Goal: Transaction & Acquisition: Purchase product/service

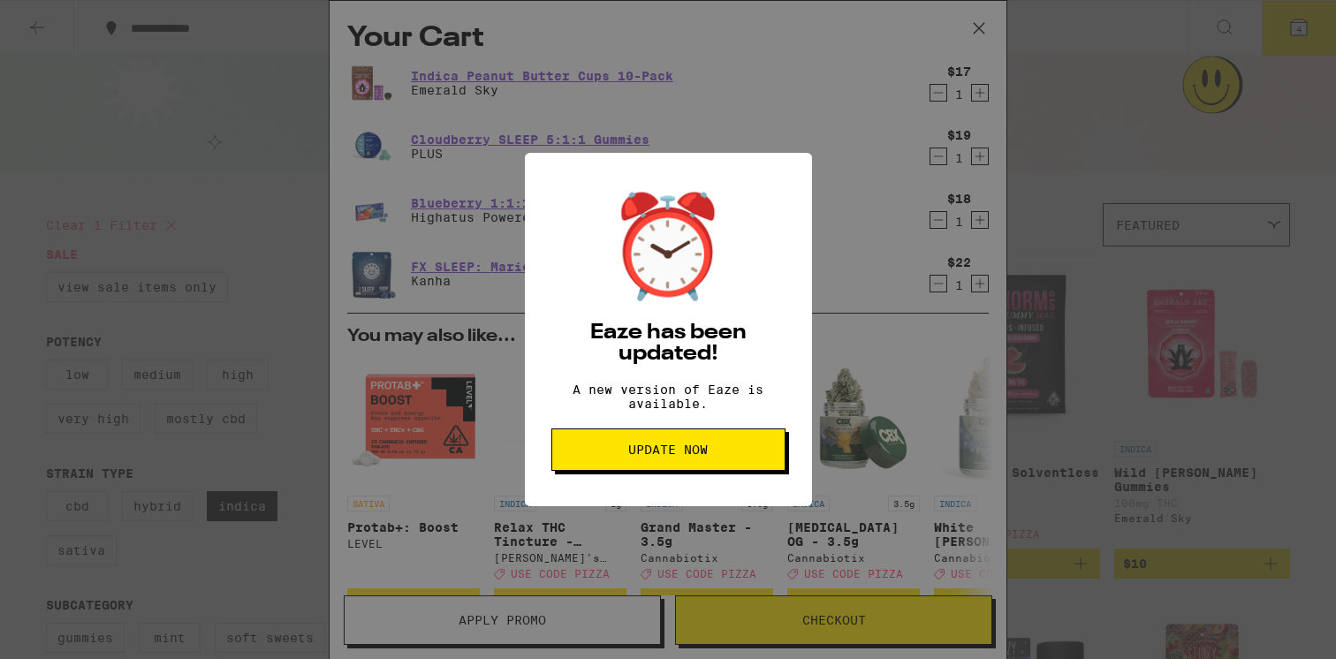
click at [689, 456] on span "Update Now" at bounding box center [668, 450] width 80 height 12
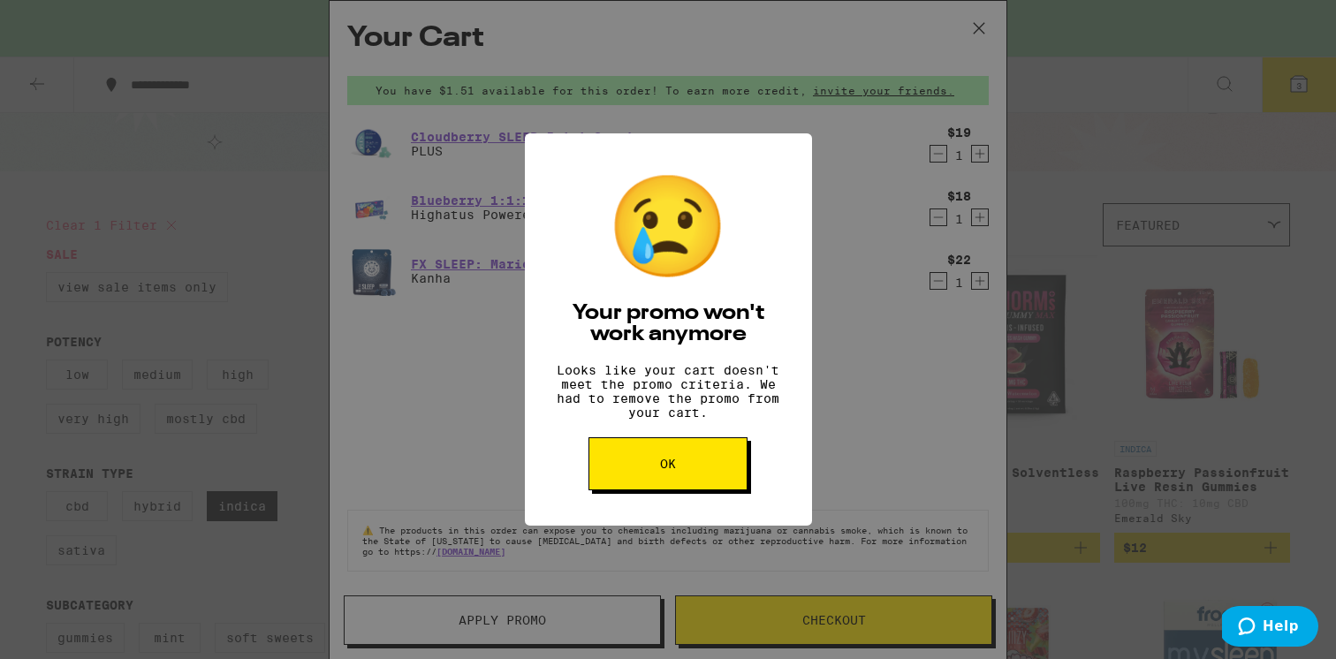
click at [697, 448] on button "OK" at bounding box center [667, 463] width 159 height 53
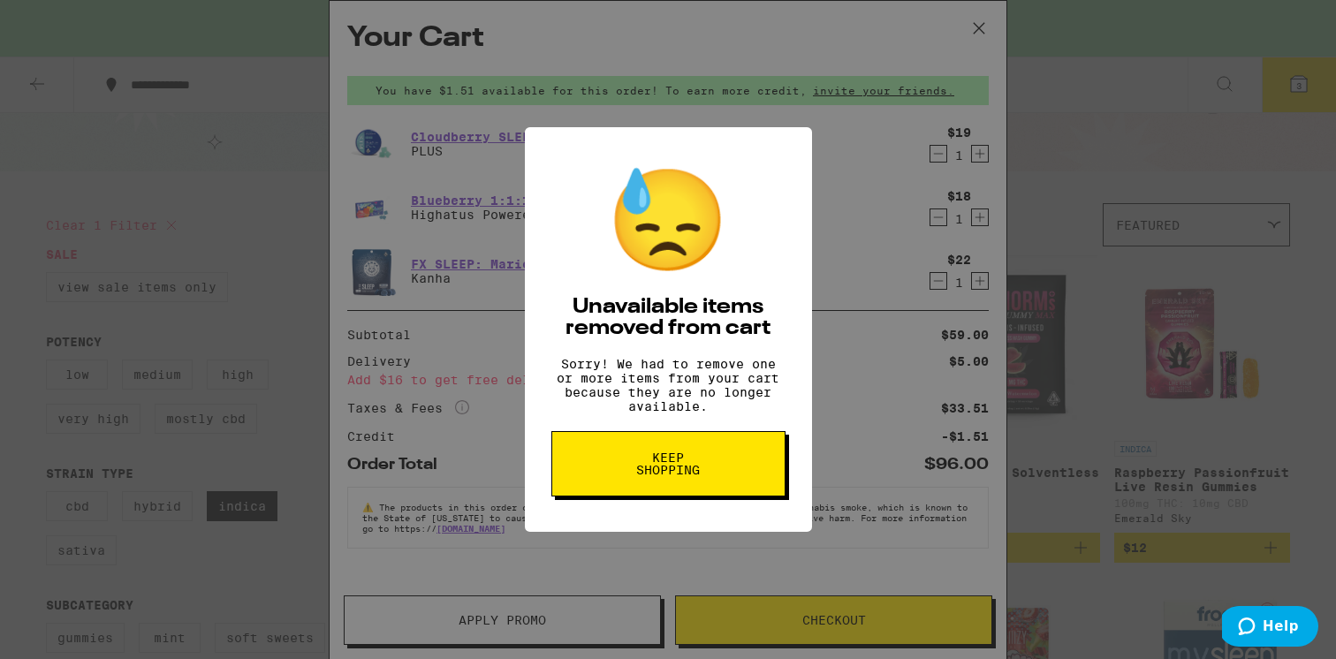
click at [679, 471] on span "Keep Shopping" at bounding box center [668, 463] width 91 height 25
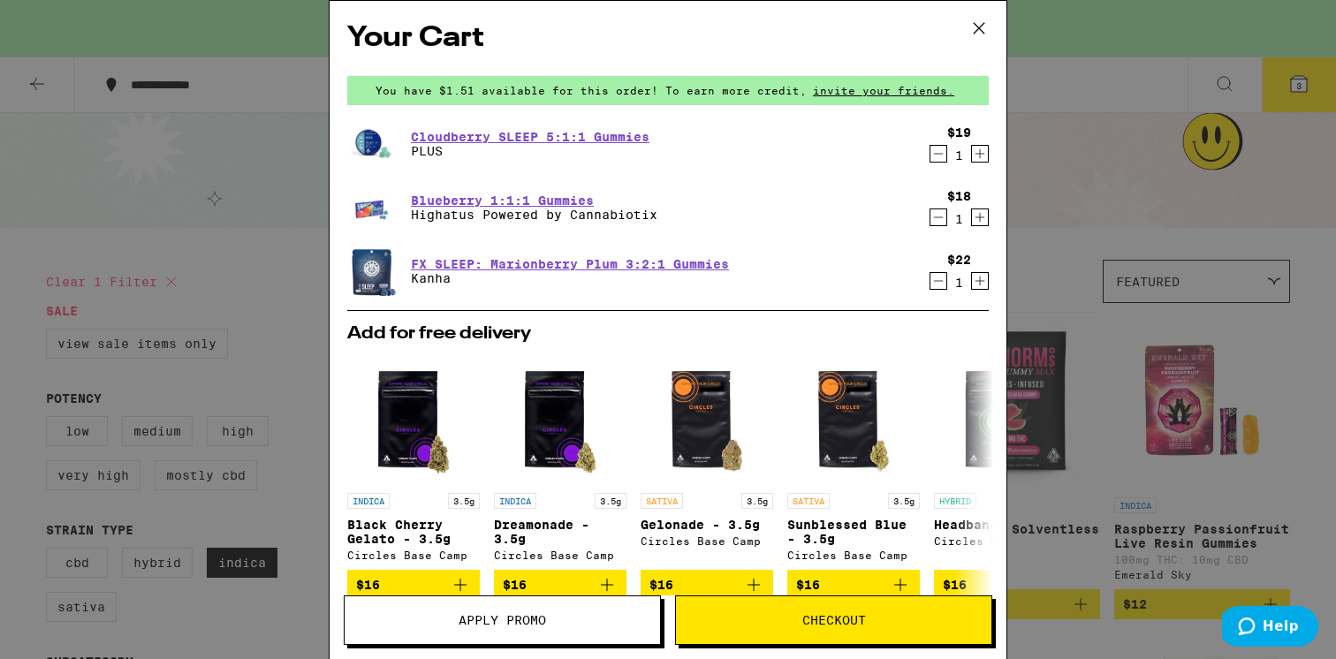
click at [976, 27] on icon at bounding box center [979, 28] width 27 height 27
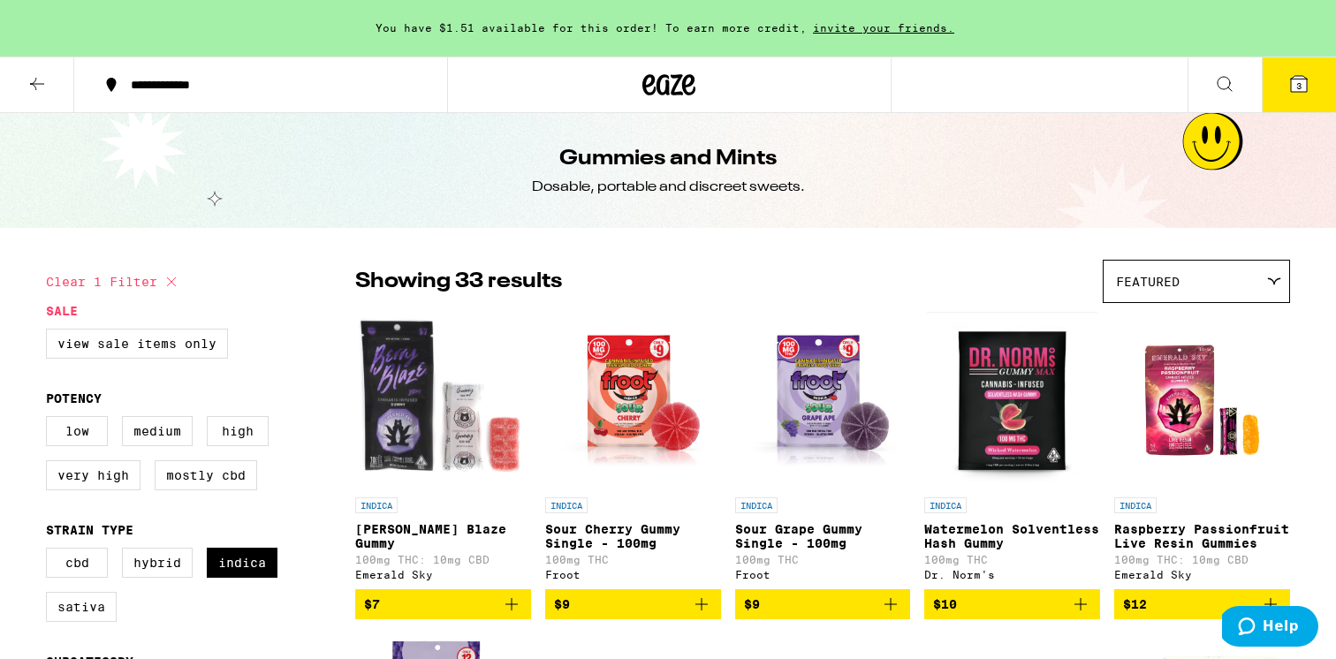
click at [605, 76] on div at bounding box center [669, 85] width 444 height 57
click at [652, 87] on icon at bounding box center [668, 85] width 53 height 32
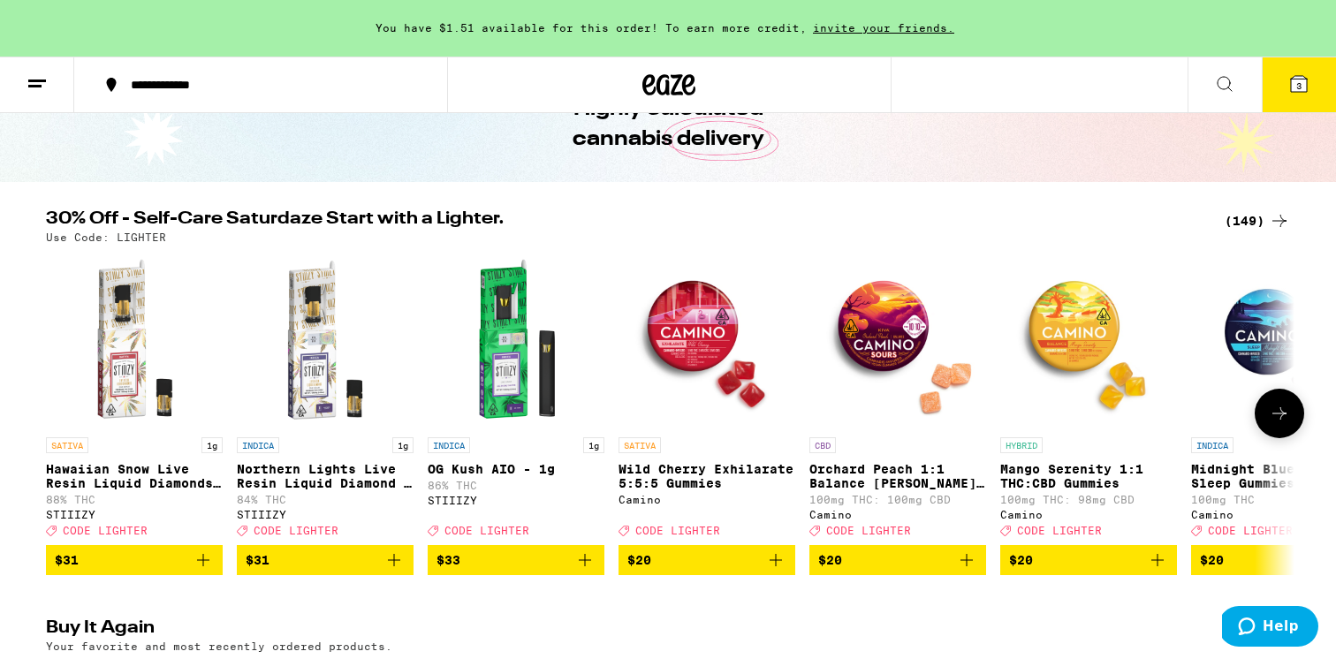
scroll to position [0, 597]
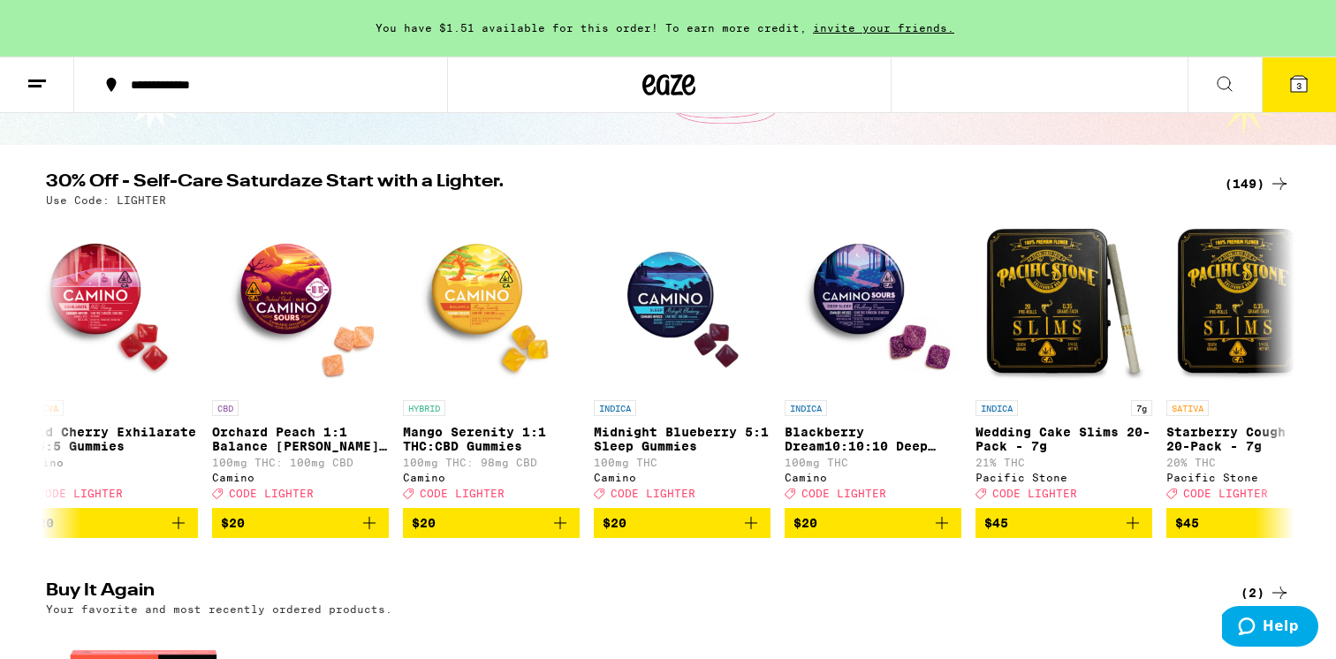
click at [1299, 85] on span "3" at bounding box center [1298, 85] width 5 height 11
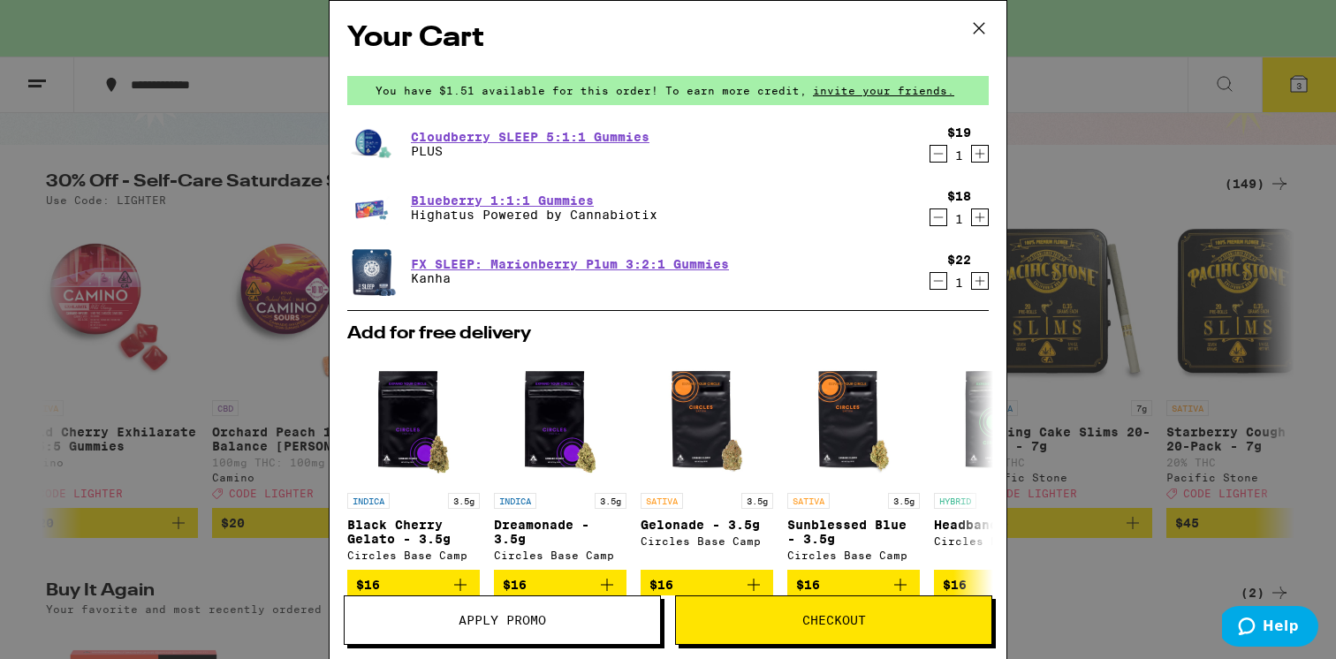
click at [983, 27] on icon at bounding box center [979, 28] width 27 height 27
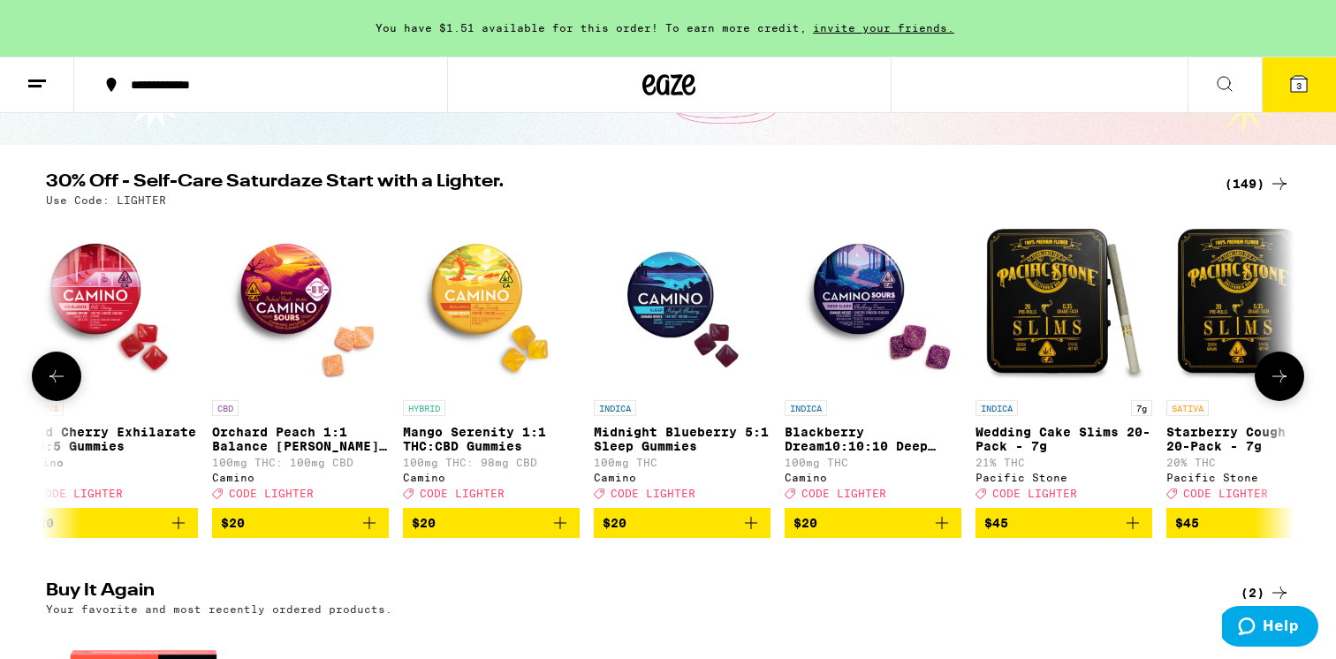
click at [750, 534] on icon "Add to bag" at bounding box center [750, 522] width 21 height 21
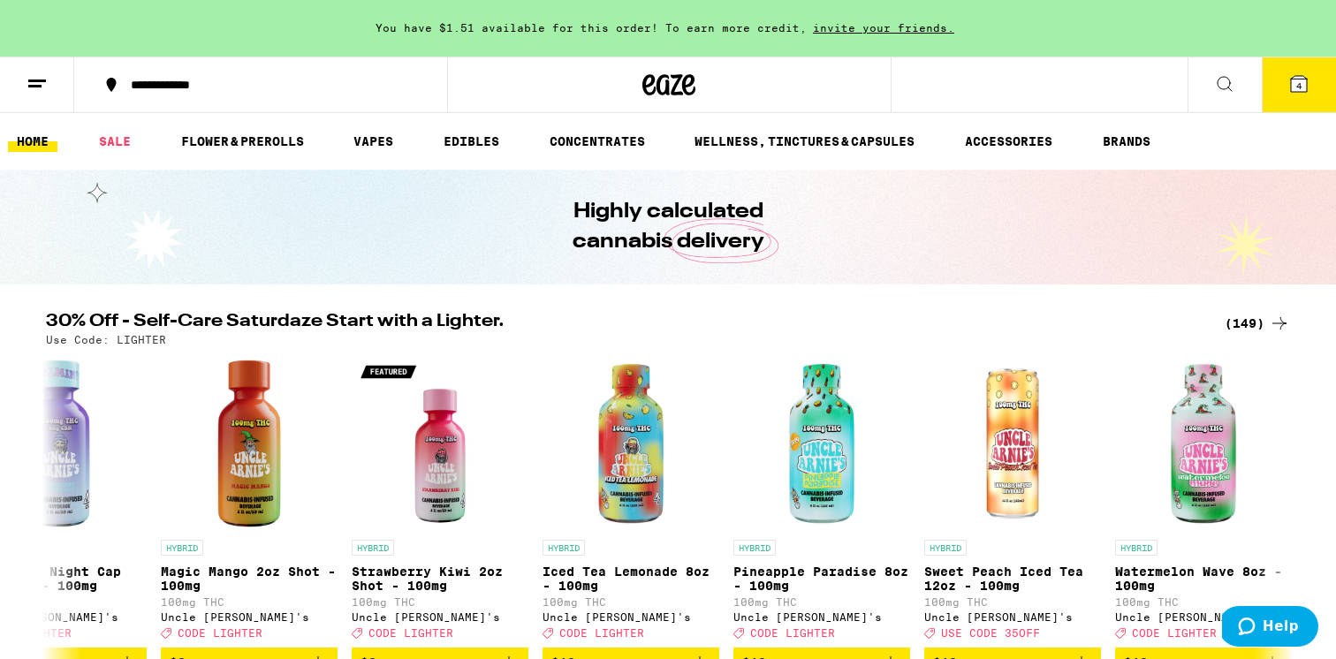
click at [1249, 322] on div "(149)" at bounding box center [1257, 323] width 65 height 21
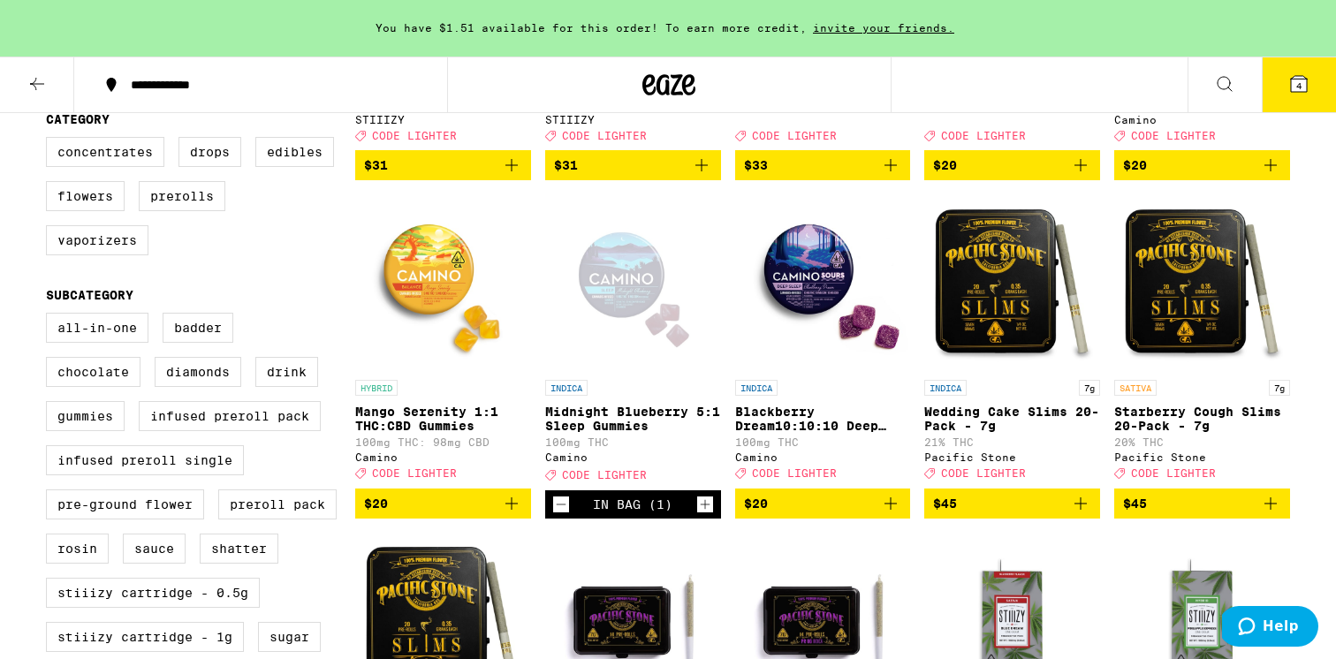
scroll to position [458, 0]
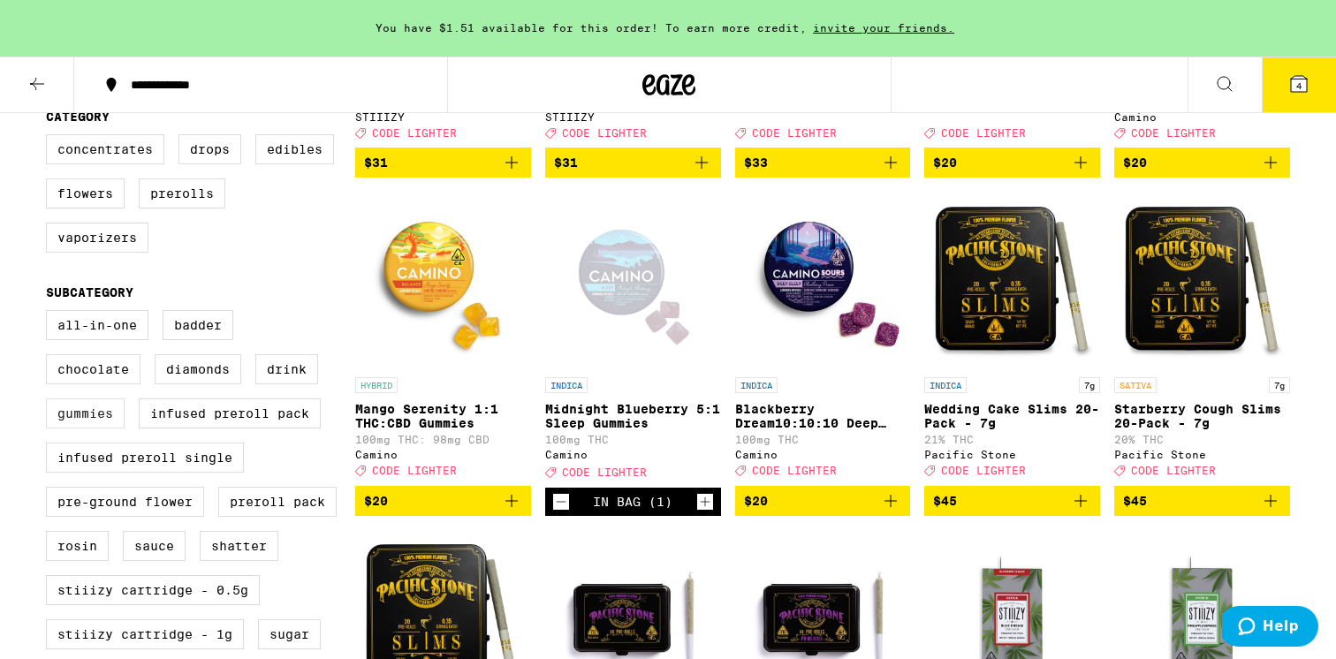
click at [99, 428] on label "Gummies" at bounding box center [85, 413] width 79 height 30
click at [50, 314] on input "Gummies" at bounding box center [49, 313] width 1 height 1
checkbox input "true"
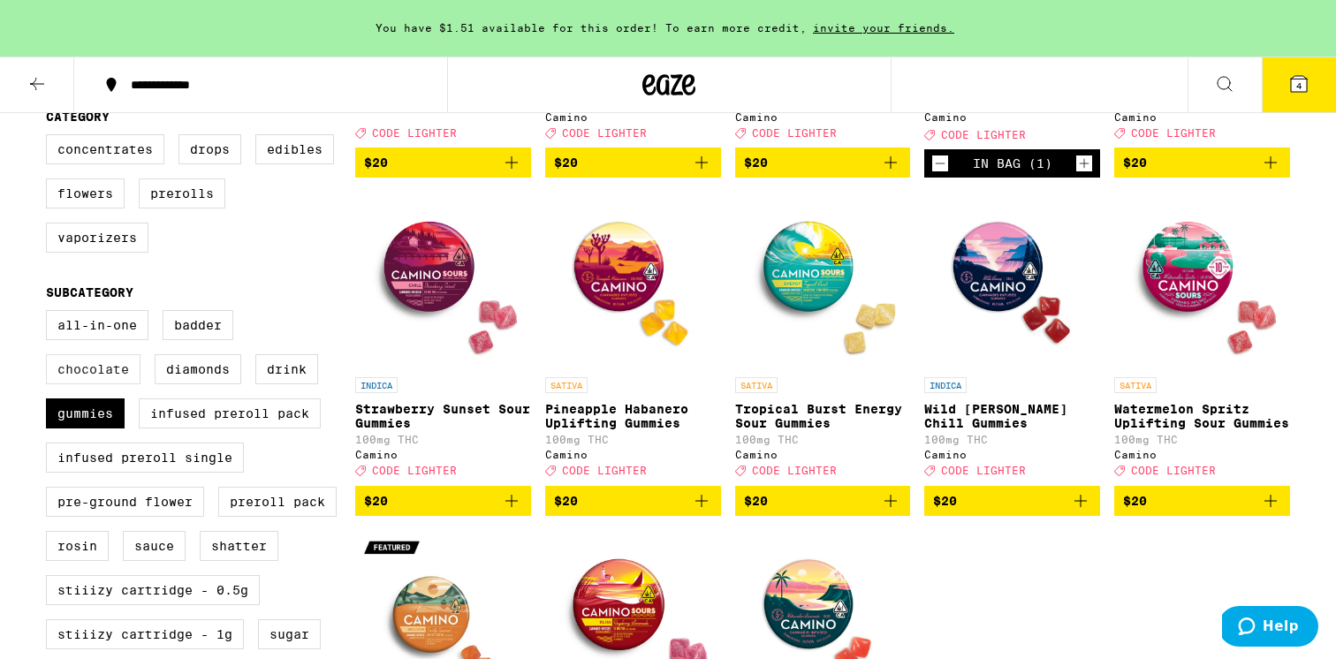
click at [95, 384] on label "Chocolate" at bounding box center [93, 369] width 95 height 30
click at [50, 314] on input "Chocolate" at bounding box center [49, 313] width 1 height 1
checkbox input "true"
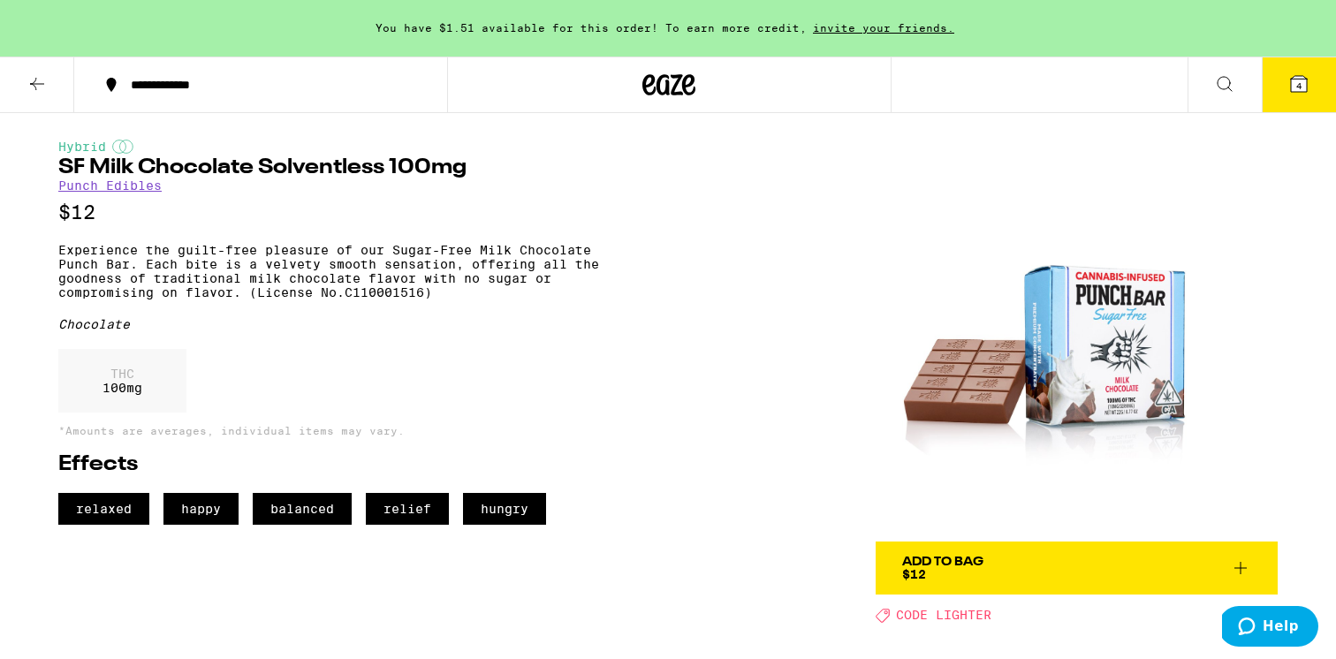
click at [1149, 367] on img at bounding box center [1077, 341] width 402 height 402
click at [1110, 352] on img at bounding box center [1077, 341] width 402 height 402
click at [1254, 562] on button "Add To Bag $12" at bounding box center [1077, 568] width 402 height 53
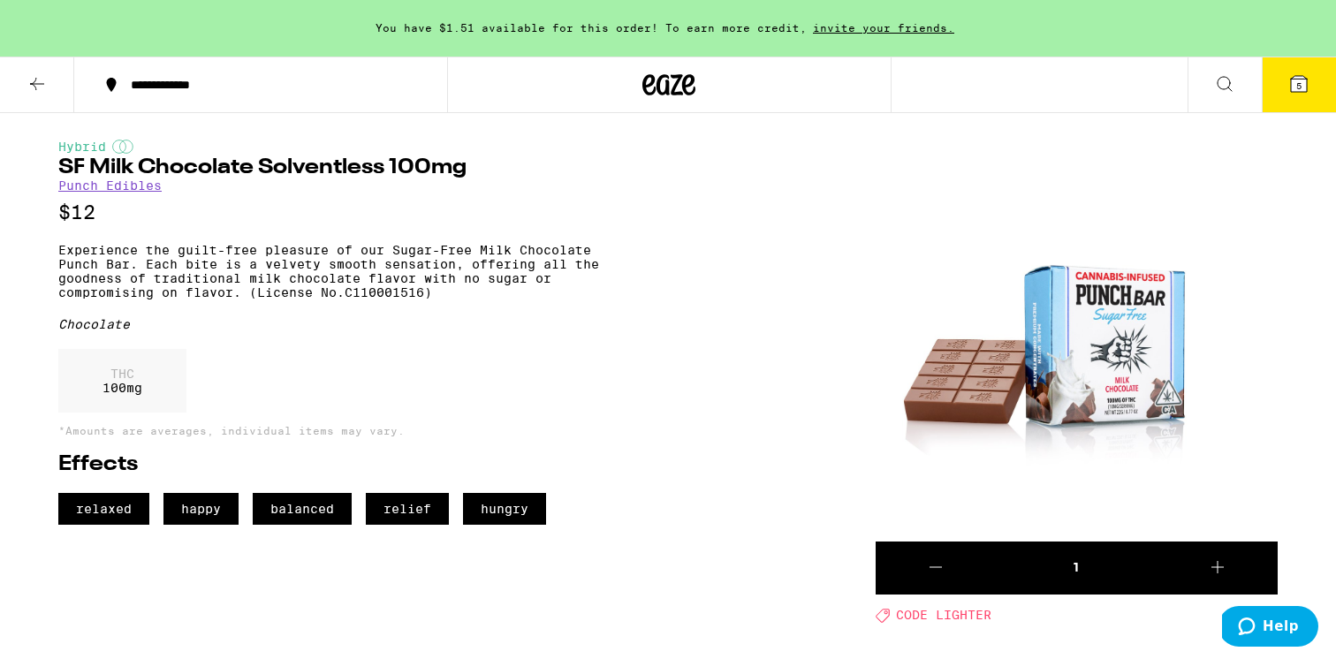
click at [1301, 82] on icon at bounding box center [1299, 84] width 16 height 16
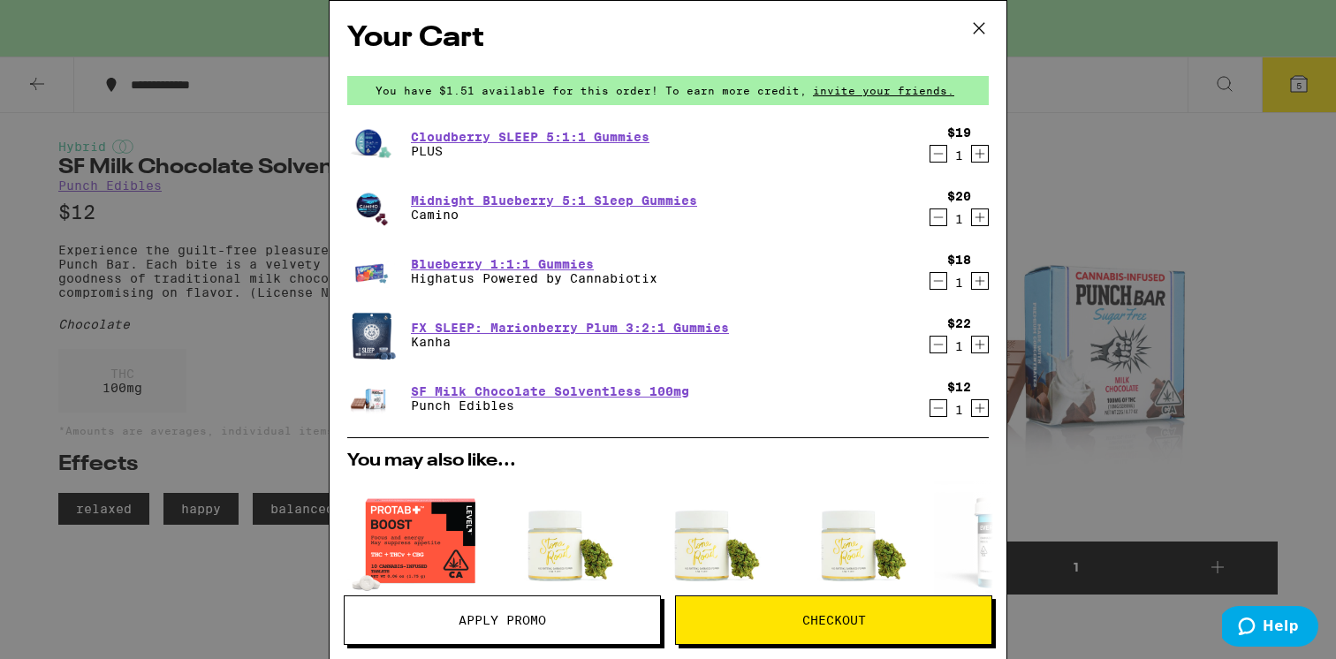
click at [201, 330] on div "Your Cart You have $1.51 available for this order! To earn more credit, invite …" at bounding box center [668, 329] width 1336 height 659
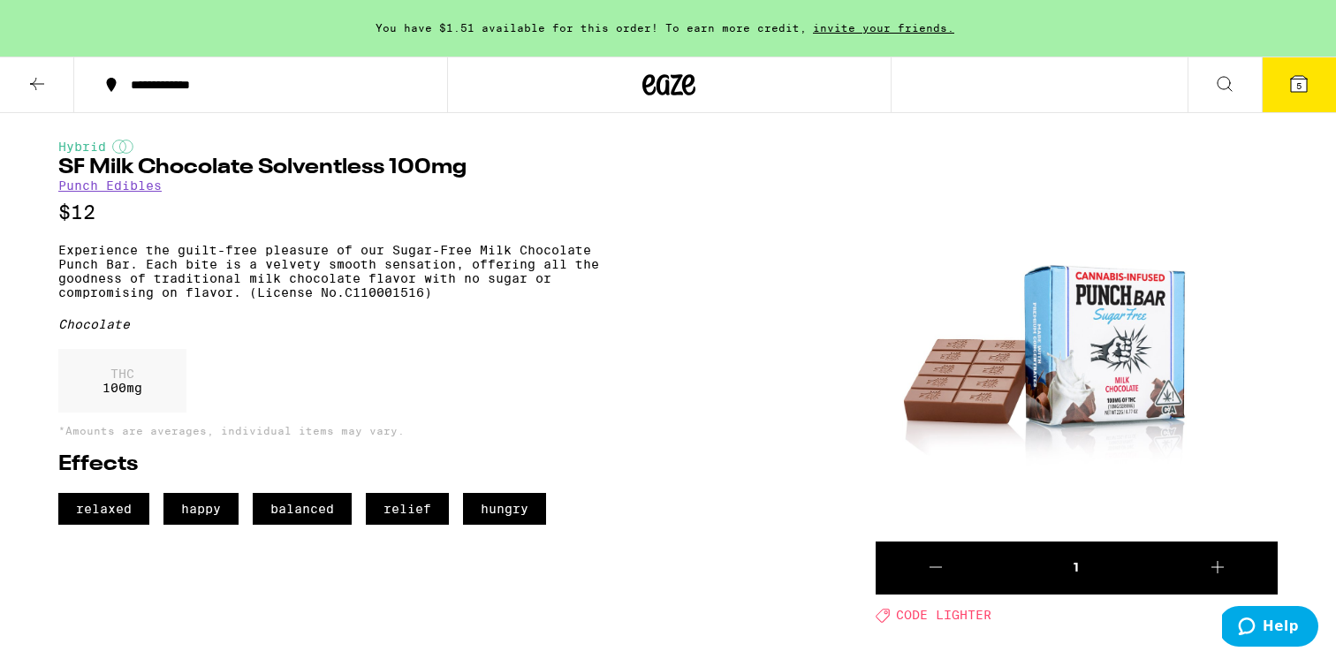
click at [1300, 96] on button "5" at bounding box center [1299, 84] width 74 height 55
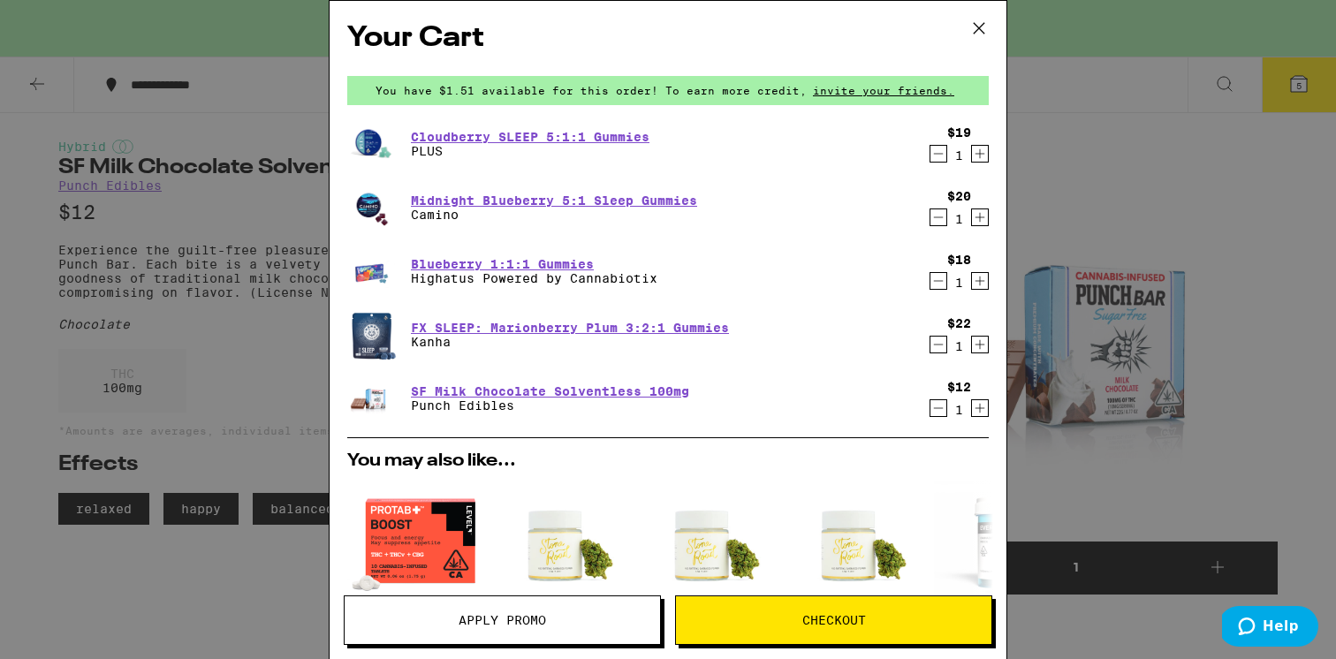
click at [941, 342] on icon "Decrement" at bounding box center [938, 344] width 16 height 21
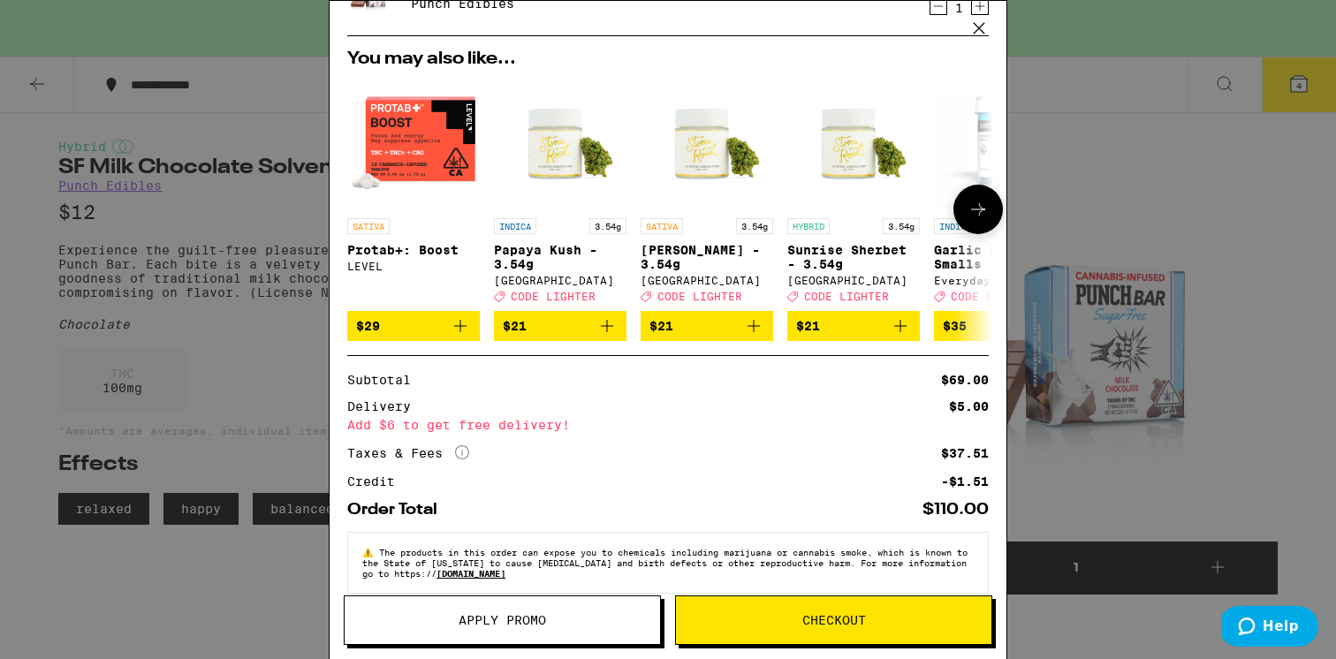
scroll to position [370, 0]
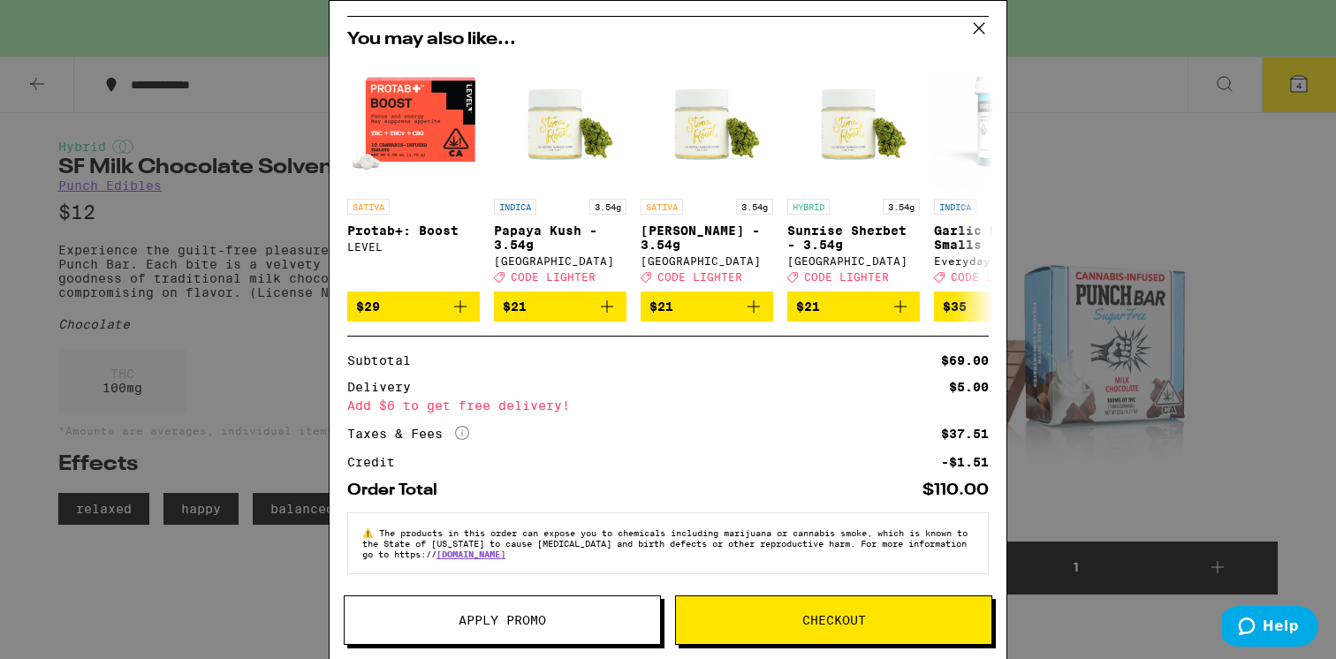
click at [519, 618] on span "Apply Promo" at bounding box center [502, 620] width 87 height 12
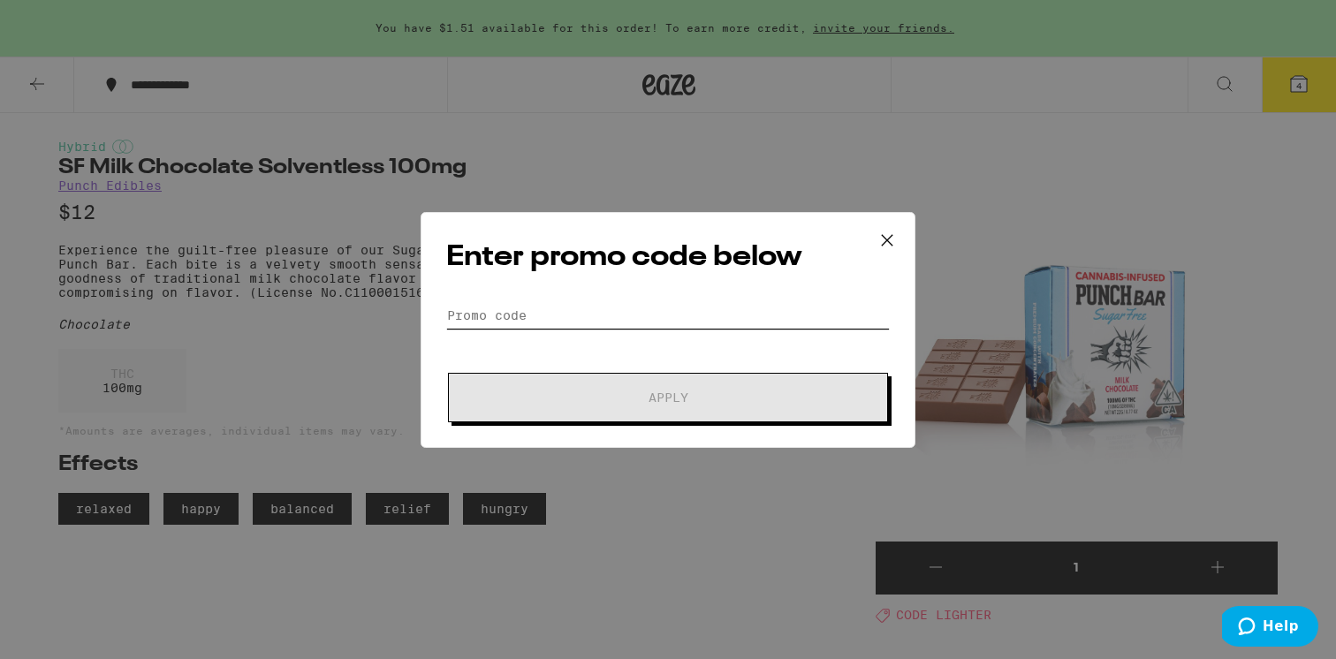
click at [556, 313] on input "Promo Code" at bounding box center [668, 315] width 444 height 27
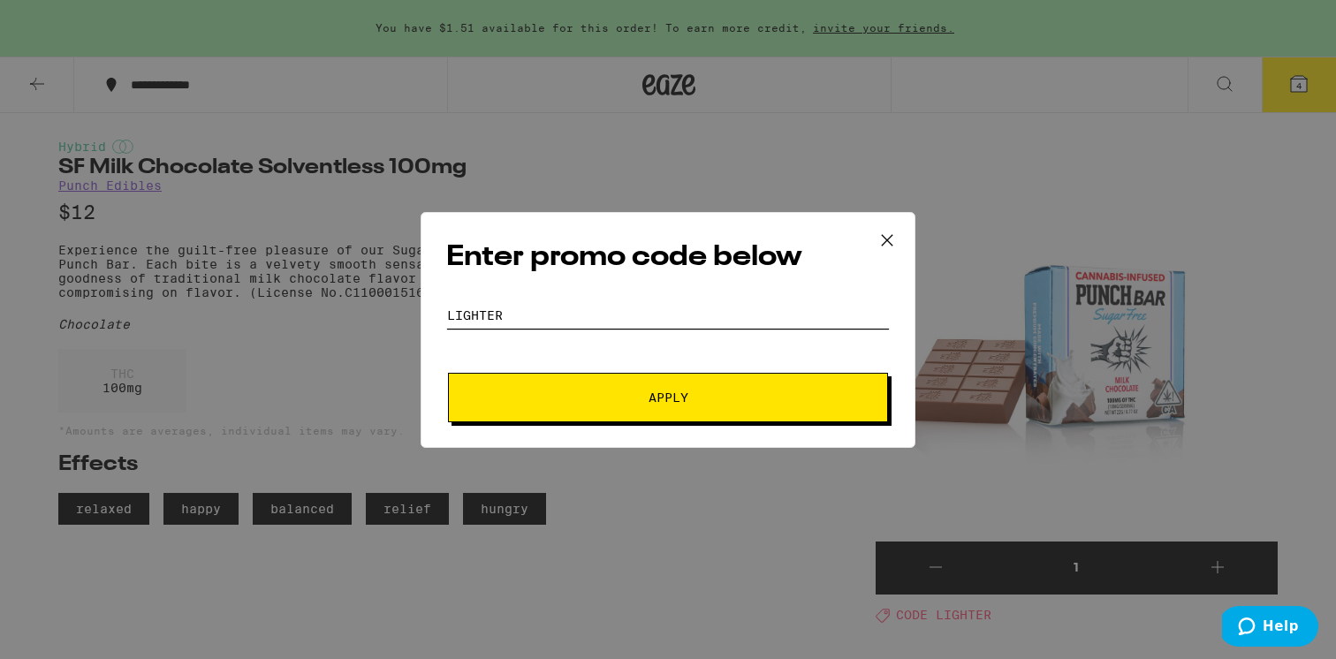
type input "lighter"
click at [603, 400] on span "Apply" at bounding box center [668, 397] width 318 height 12
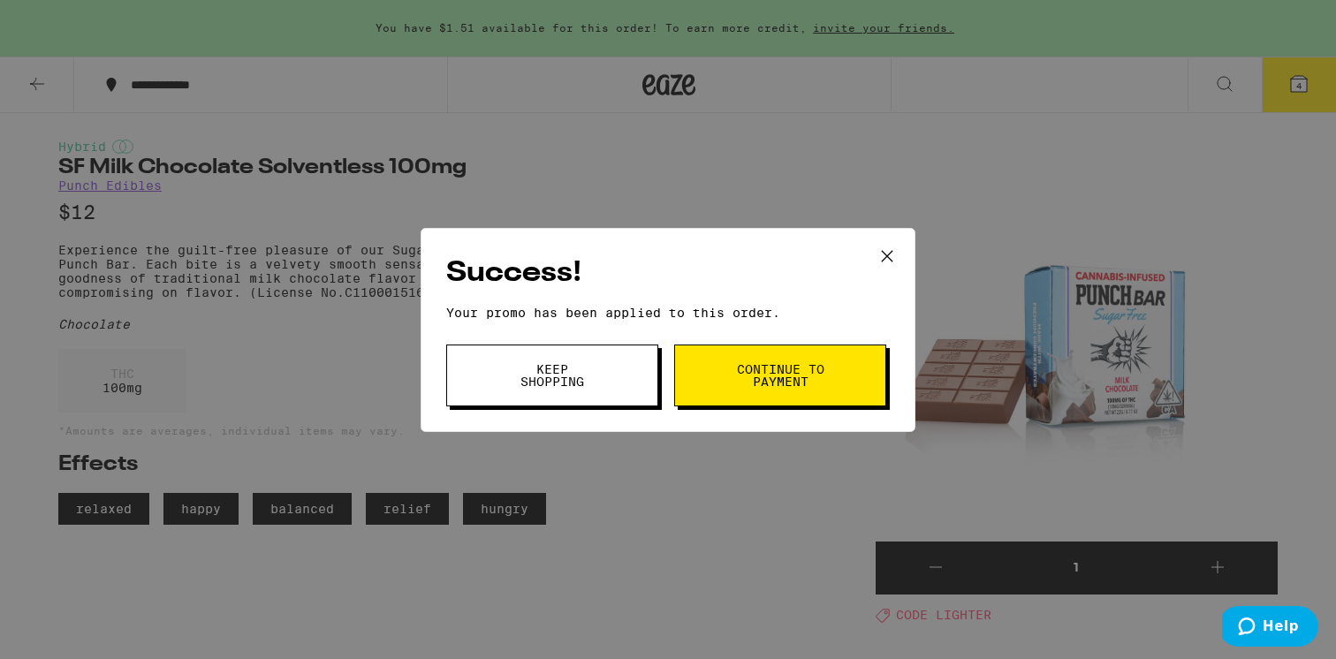
click at [885, 258] on icon at bounding box center [887, 256] width 27 height 27
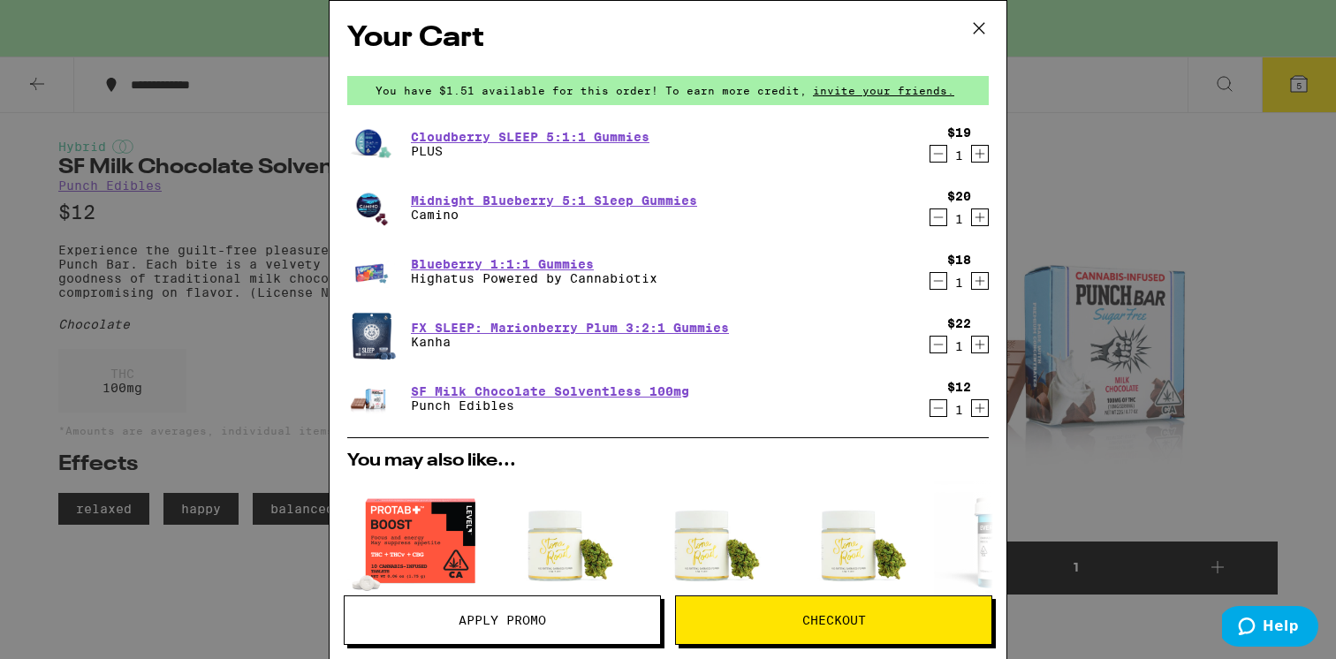
click at [411, 183] on div "Midnight Blueberry 5:1 Sleep Gummies Camino" at bounding box center [633, 207] width 573 height 49
click at [426, 193] on link "Midnight Blueberry 5:1 Sleep Gummies" at bounding box center [554, 200] width 286 height 14
click at [464, 139] on link "Cloudberry SLEEP 5:1:1 Gummies" at bounding box center [530, 137] width 239 height 14
click at [526, 135] on link "Cloudberry SLEEP 5:1:1 Gummies" at bounding box center [530, 137] width 239 height 14
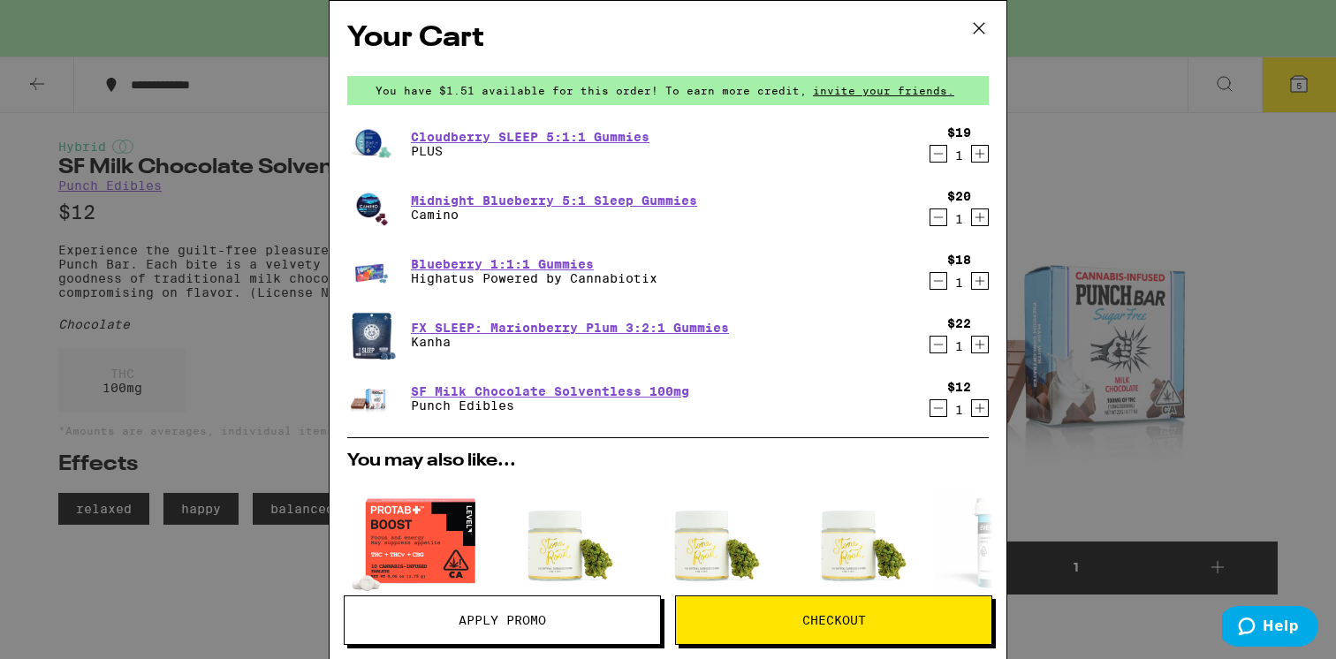
click at [376, 138] on img at bounding box center [371, 143] width 49 height 49
click at [353, 143] on img at bounding box center [371, 143] width 49 height 49
click at [477, 148] on p "PLUS" at bounding box center [530, 151] width 239 height 14
click at [488, 140] on link "Cloudberry SLEEP 5:1:1 Gummies" at bounding box center [530, 137] width 239 height 14
